Goal: Find specific page/section: Find specific page/section

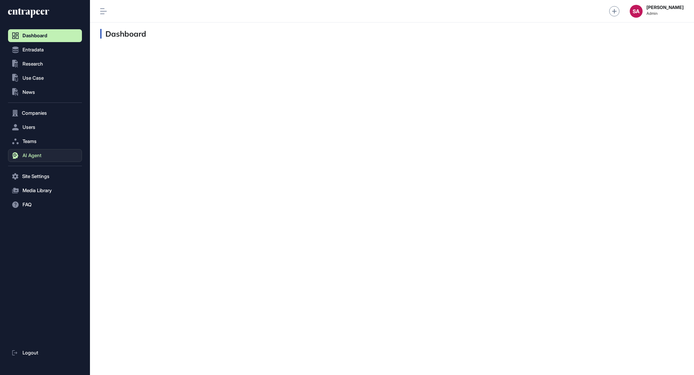
click at [46, 158] on button "AI Agent" at bounding box center [45, 155] width 74 height 13
click at [27, 184] on link "Messages" at bounding box center [46, 181] width 71 height 12
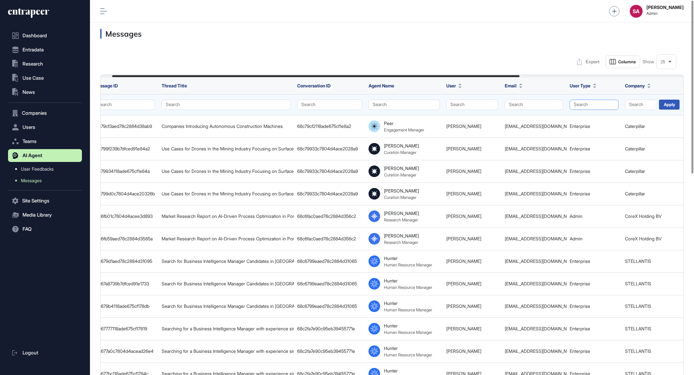
scroll to position [0, 16]
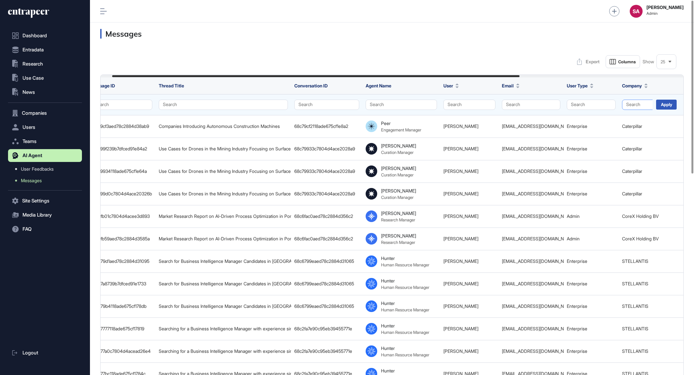
click at [637, 102] on button "Search" at bounding box center [657, 105] width 71 height 10
click at [637, 117] on input "text" at bounding box center [657, 118] width 65 height 9
type input "*******"
click at [631, 140] on div "Pegasus Airlines" at bounding box center [656, 138] width 62 height 9
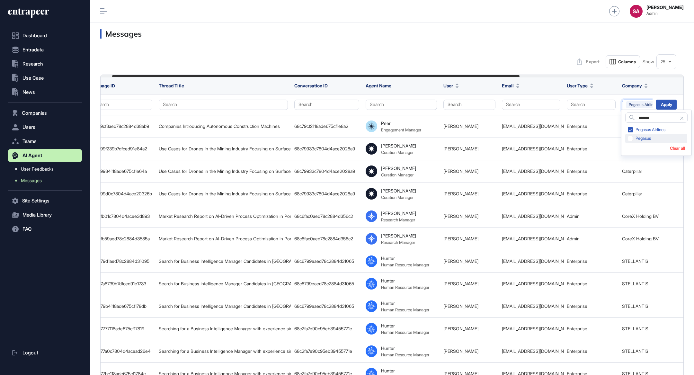
click at [631, 140] on div "Pegasus" at bounding box center [656, 138] width 62 height 9
click at [662, 104] on div "Apply" at bounding box center [666, 105] width 21 height 10
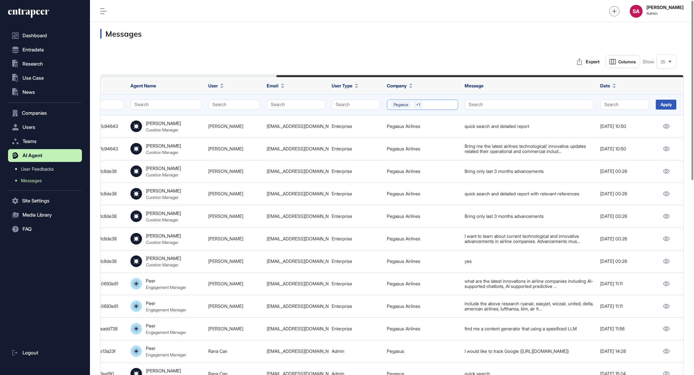
click at [433, 103] on button "Pegasus +1" at bounding box center [422, 105] width 71 height 10
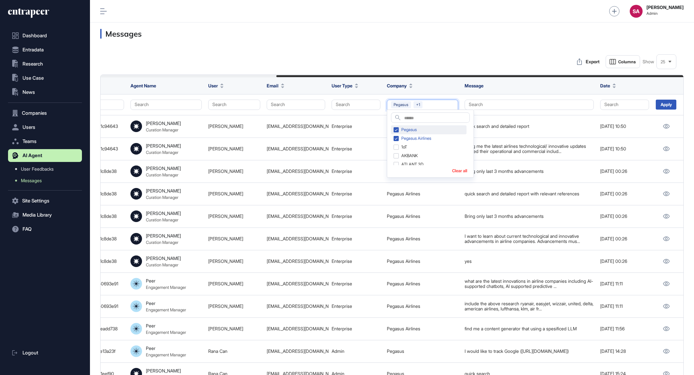
click at [396, 130] on div "Pegasus" at bounding box center [429, 129] width 76 height 9
click at [396, 132] on div "Pegasus Airlines" at bounding box center [429, 129] width 76 height 9
click at [421, 120] on input "text" at bounding box center [436, 118] width 65 height 9
type input "******"
click at [397, 148] on div "Migros Online" at bounding box center [422, 147] width 62 height 9
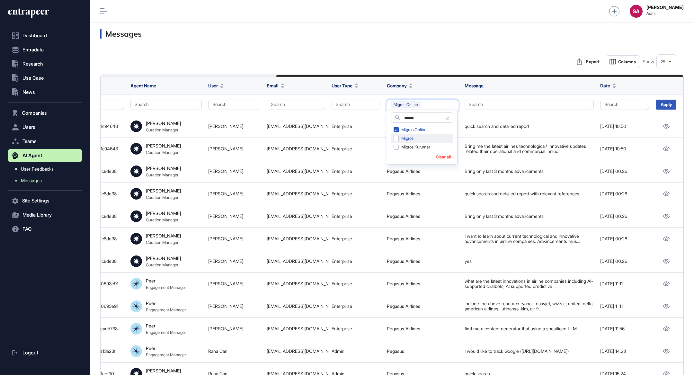
click at [397, 138] on div "Migros" at bounding box center [422, 138] width 62 height 9
click at [397, 145] on div "Migros Kurumsal" at bounding box center [422, 147] width 62 height 9
click at [662, 104] on div "Apply" at bounding box center [666, 105] width 21 height 10
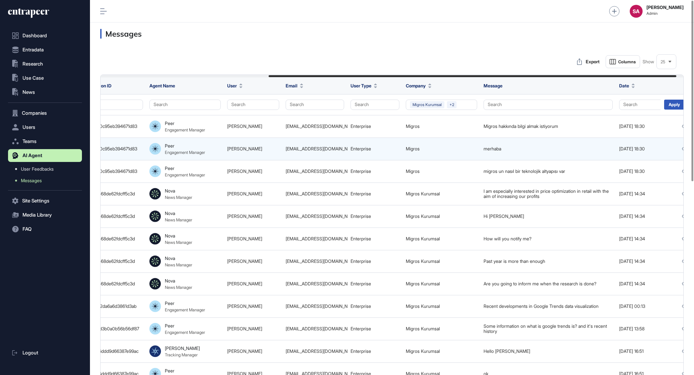
scroll to position [0, 252]
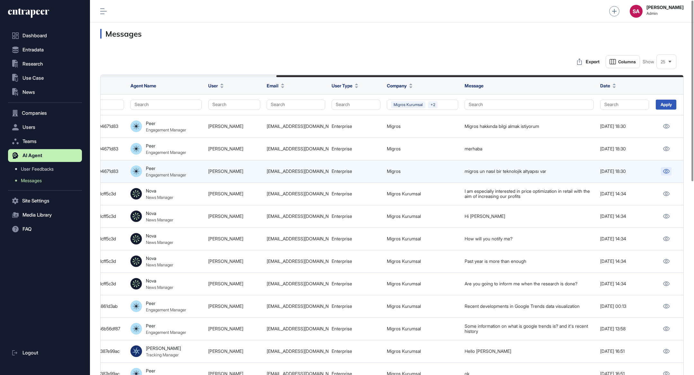
click at [668, 170] on icon at bounding box center [666, 171] width 7 height 4
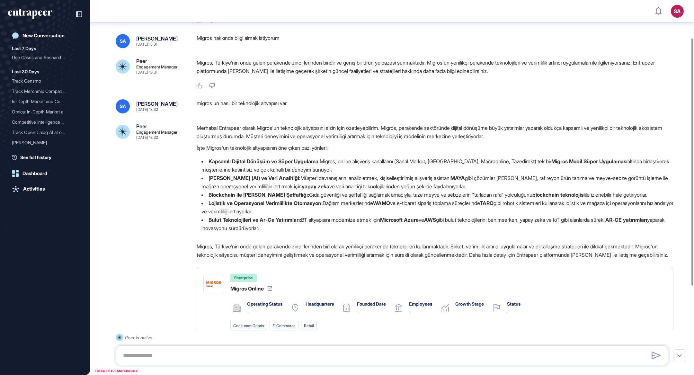
scroll to position [52, 0]
